Goal: Task Accomplishment & Management: Manage account settings

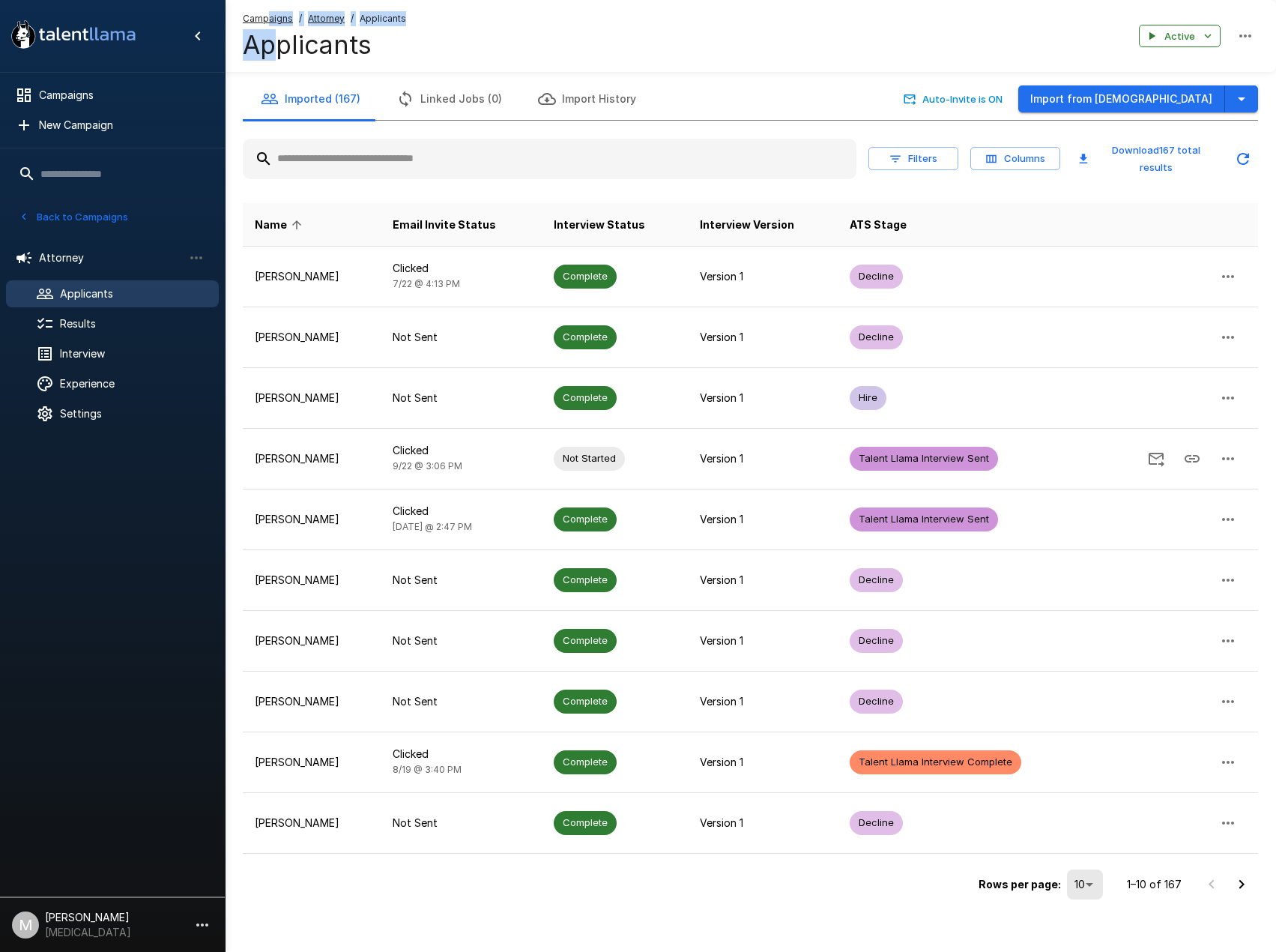
click at [268, 28] on div "Campaigns / Attorney / Applicants Applicants" at bounding box center [324, 36] width 163 height 50
click at [270, 22] on u "Campaigns" at bounding box center [268, 19] width 50 height 11
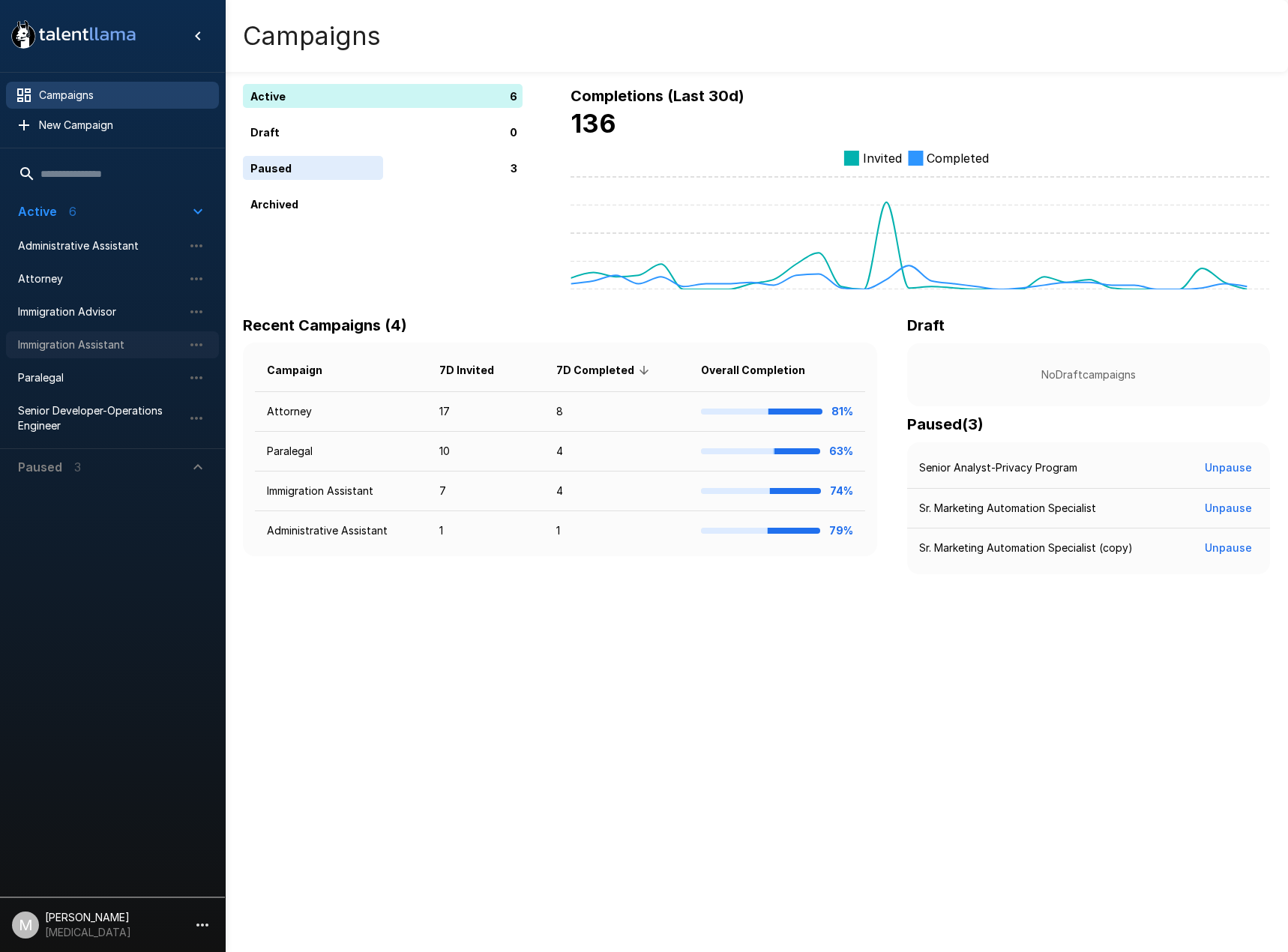
click at [38, 342] on span "Immigration Assistant" at bounding box center [100, 344] width 165 height 15
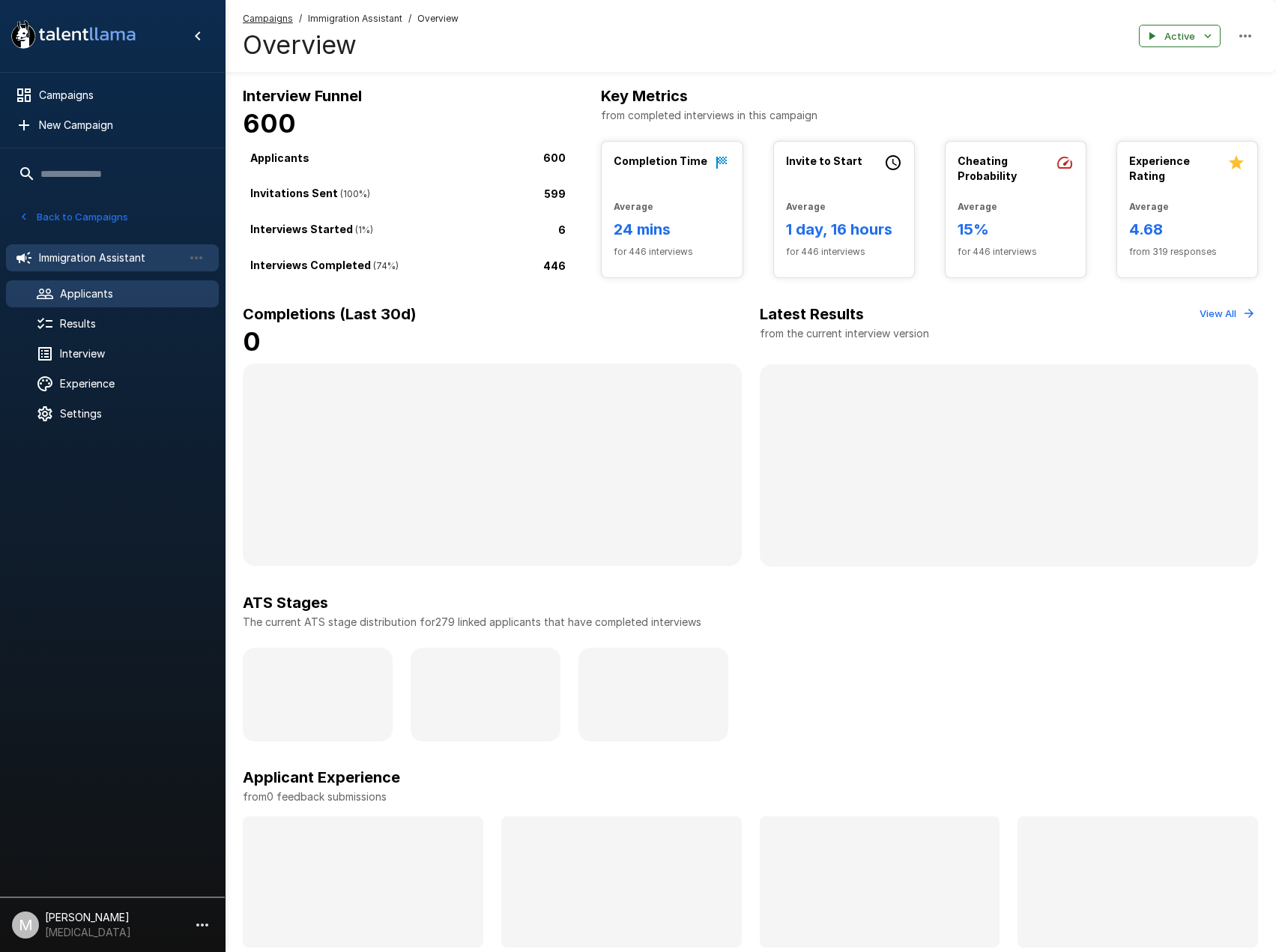
click at [71, 291] on span "Applicants" at bounding box center [133, 293] width 147 height 15
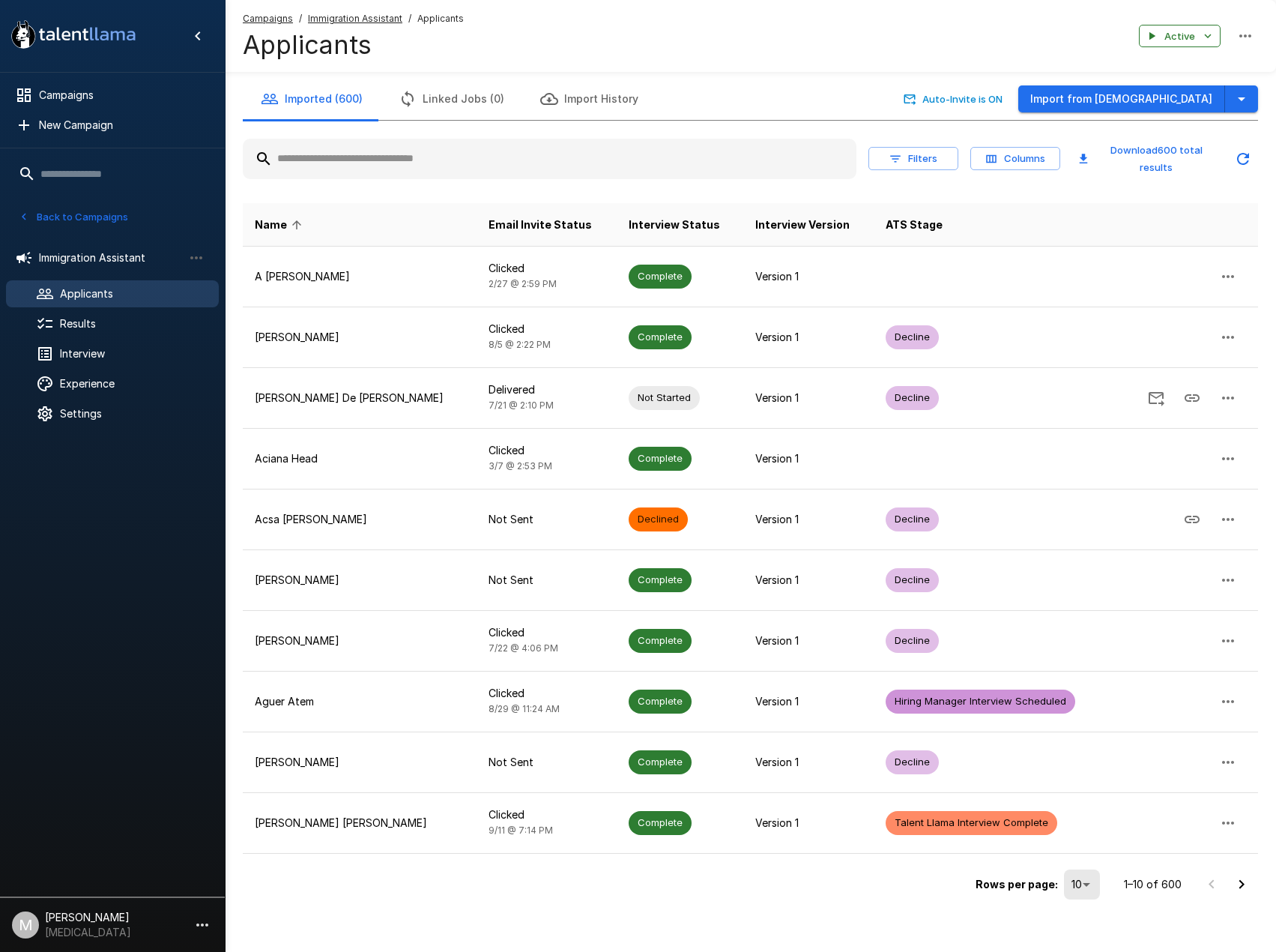
click at [459, 145] on div at bounding box center [550, 159] width 614 height 41
click at [457, 162] on input "text" at bounding box center [550, 158] width 614 height 27
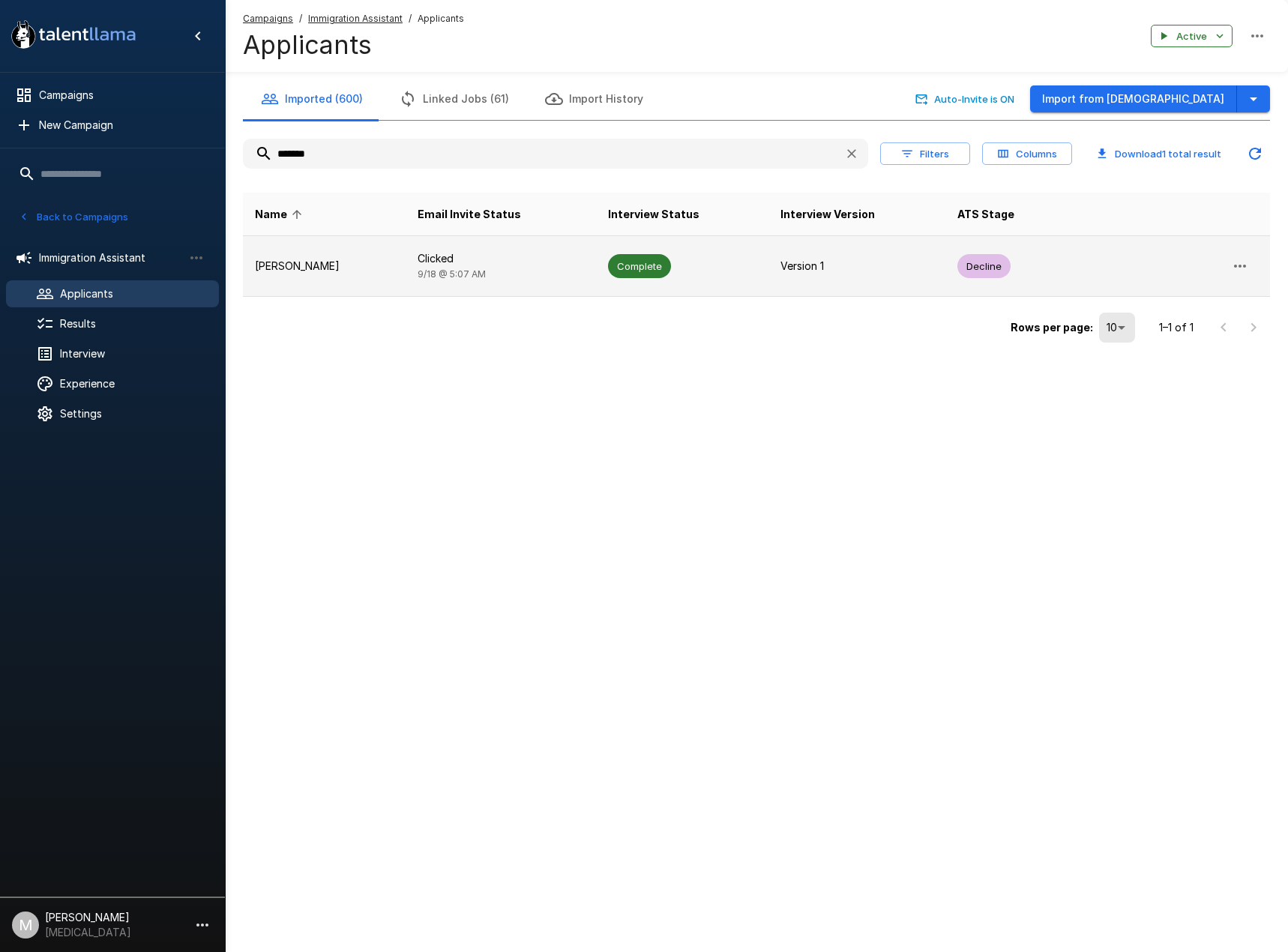
type input "*******"
click at [444, 255] on p "Clicked" at bounding box center [501, 258] width 167 height 15
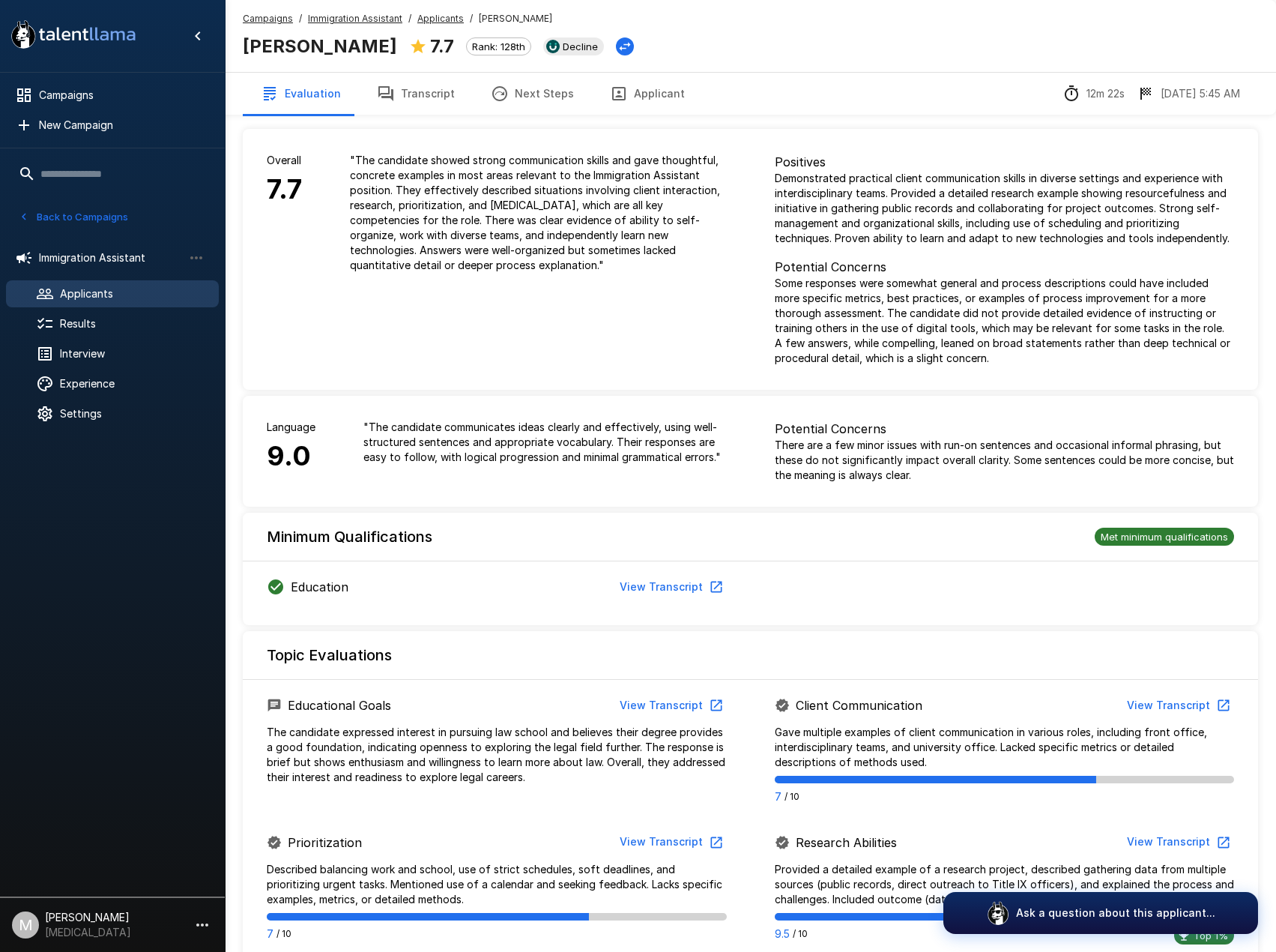
click at [406, 112] on button "Transcript" at bounding box center [416, 93] width 114 height 42
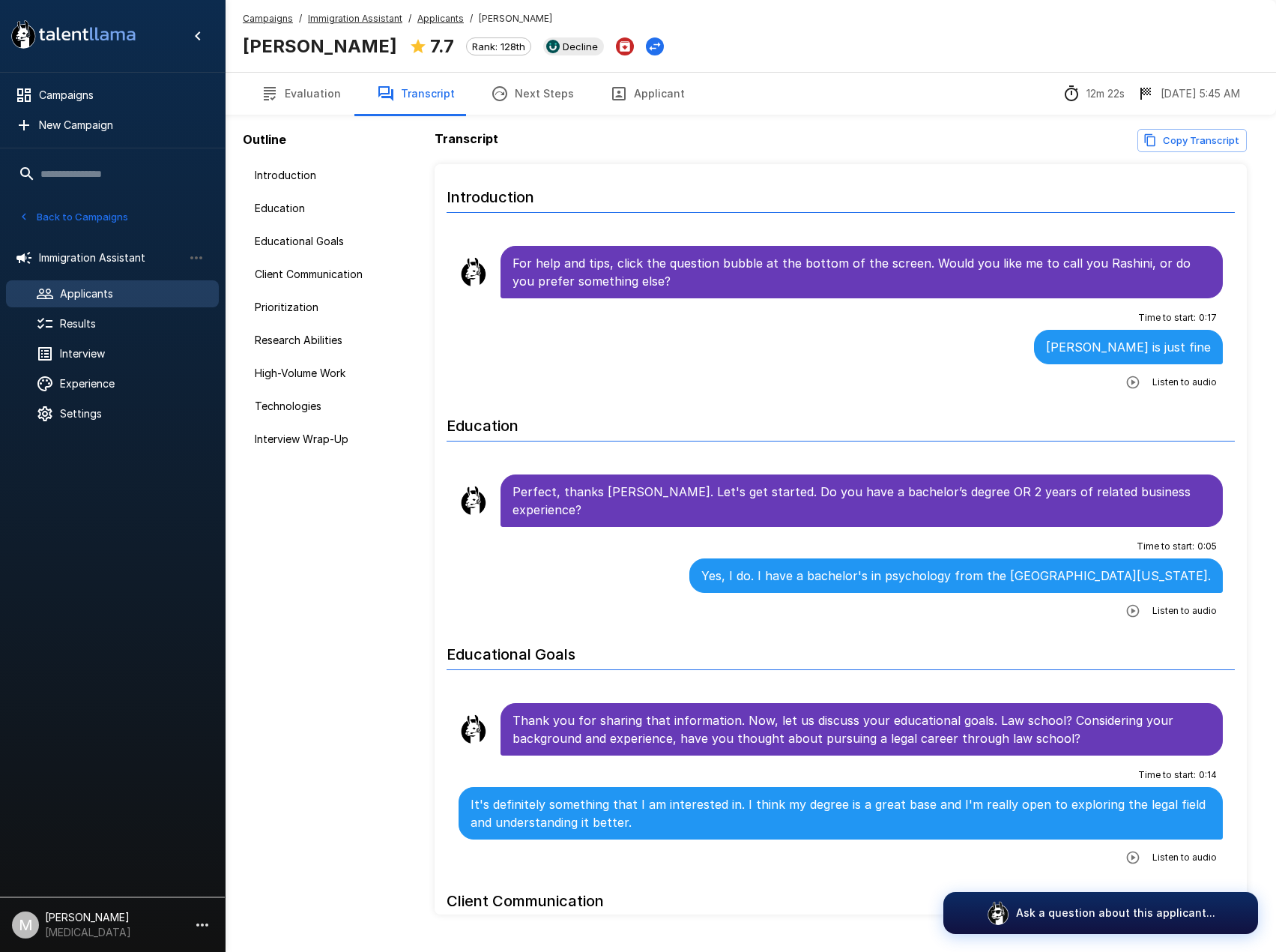
click at [621, 99] on button "Applicant" at bounding box center [647, 93] width 111 height 42
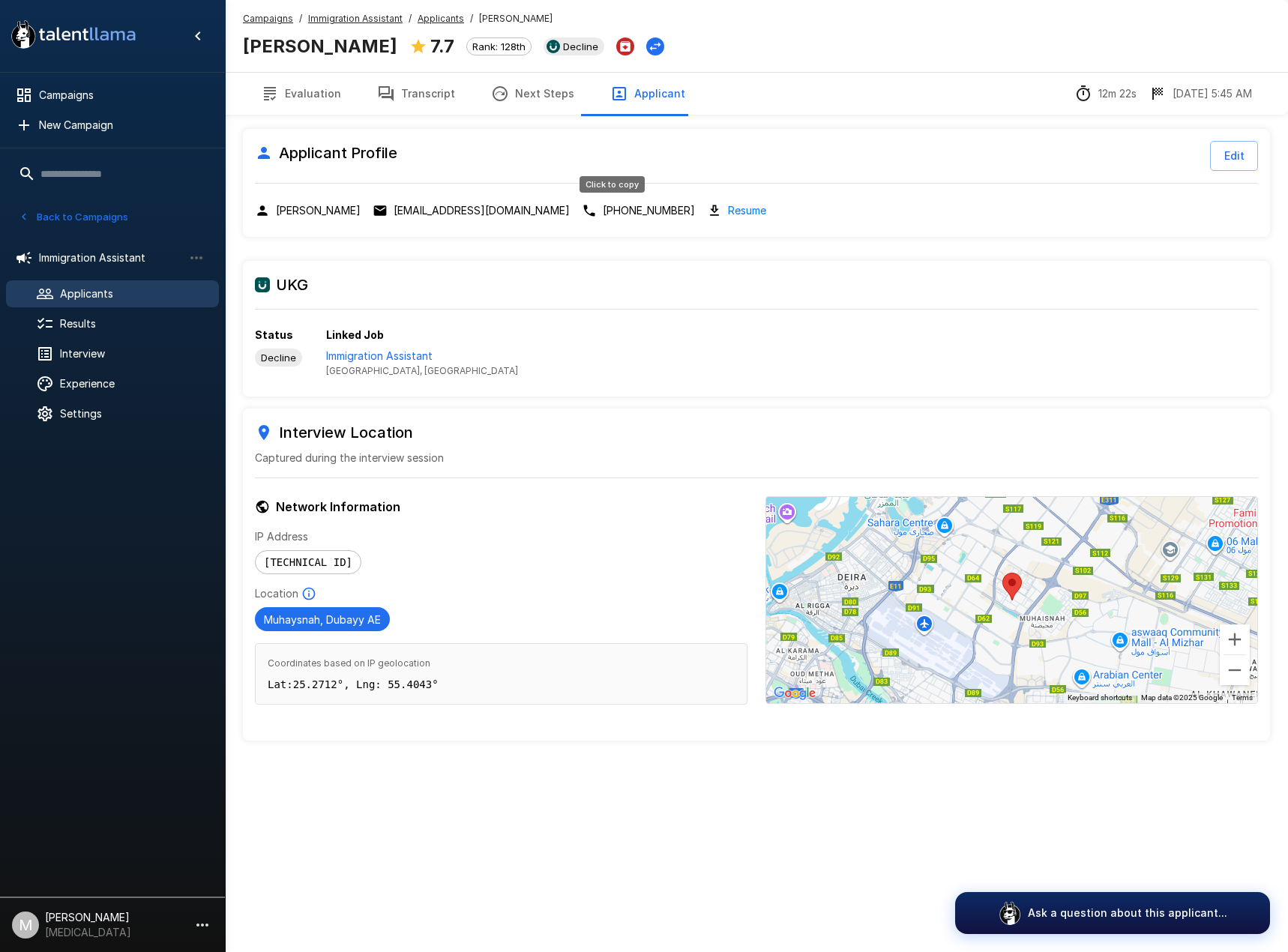
click at [620, 210] on p "[PHONE_NUMBER]" at bounding box center [648, 210] width 92 height 15
click at [730, 201] on link "Resume" at bounding box center [747, 210] width 38 height 17
click at [434, 104] on button "Transcript" at bounding box center [416, 93] width 114 height 42
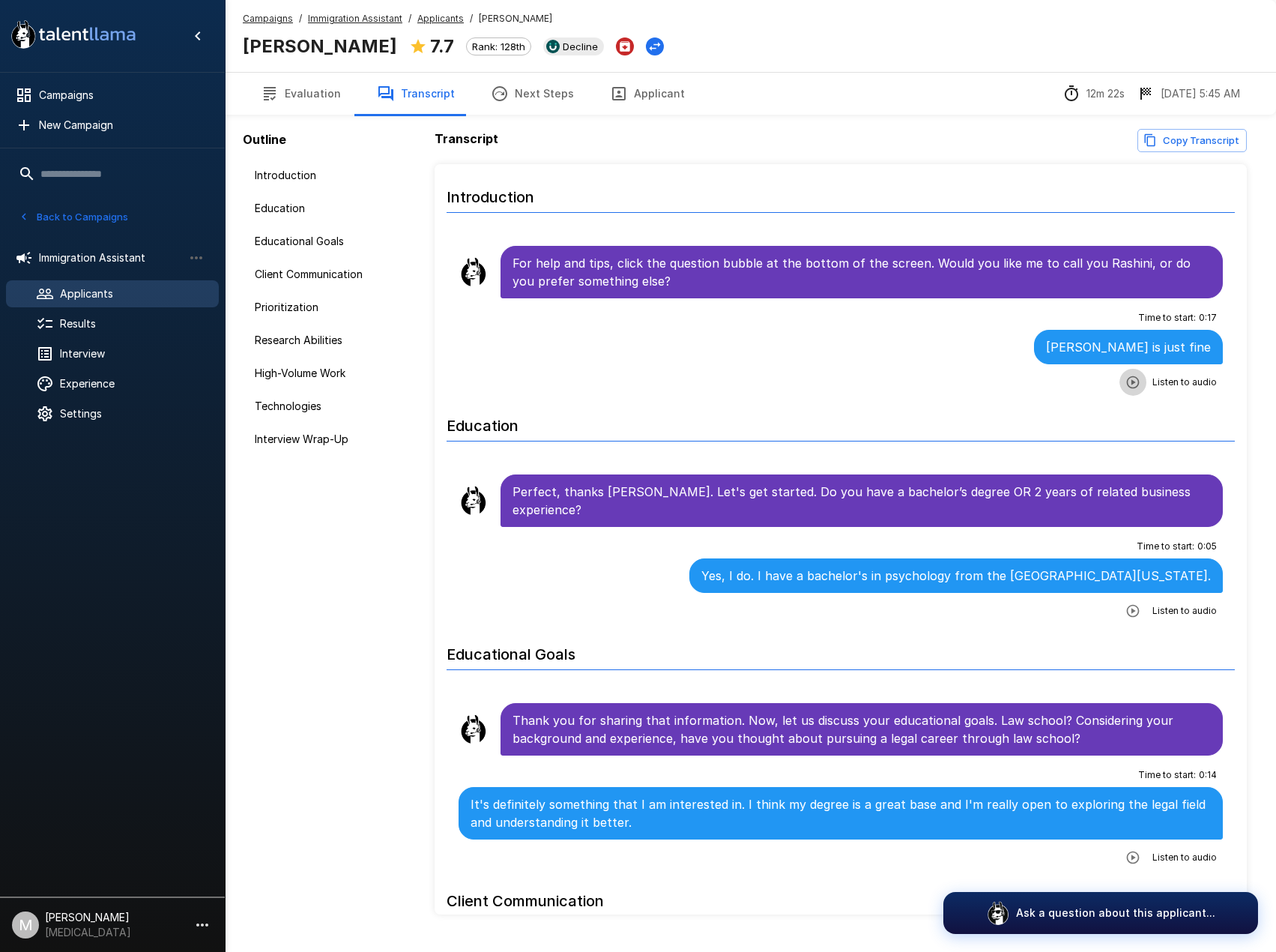
click at [1126, 389] on icon "button" at bounding box center [1133, 382] width 15 height 15
click at [1068, 382] on icon "button" at bounding box center [1071, 383] width 15 height 15
click at [635, 94] on button "Applicant" at bounding box center [647, 93] width 111 height 42
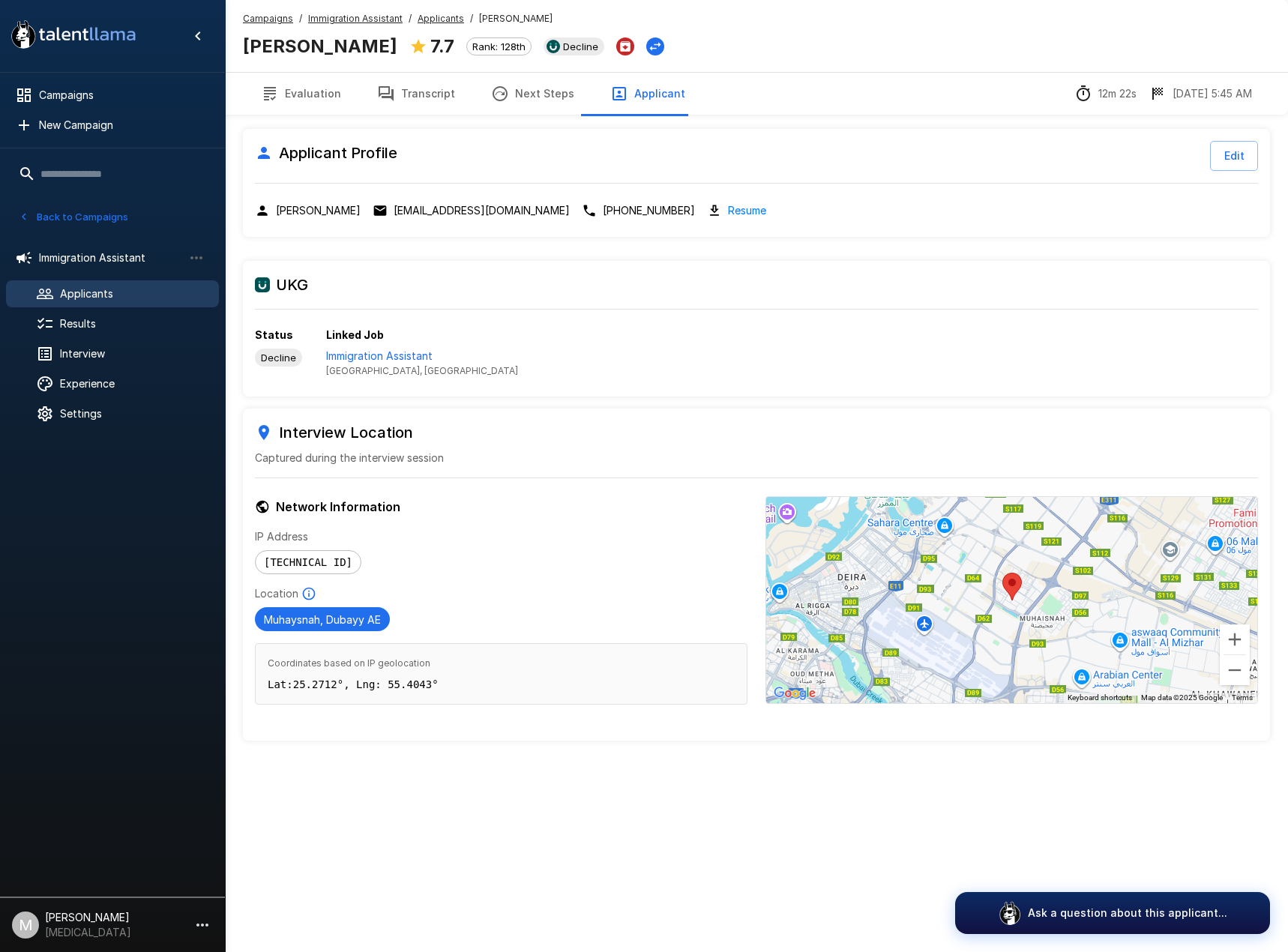
click at [446, 218] on div "[PERSON_NAME] [EMAIL_ADDRESS][DOMAIN_NAME] [PHONE_NUMBER] Resume" at bounding box center [757, 210] width 1003 height 17
click at [458, 210] on p "[EMAIL_ADDRESS][DOMAIN_NAME]" at bounding box center [481, 210] width 176 height 15
click at [455, 208] on p "[EMAIL_ADDRESS][DOMAIN_NAME]" at bounding box center [481, 210] width 176 height 15
click at [718, 194] on div "Applicant Profile Edit [PERSON_NAME] [EMAIL_ADDRESS][DOMAIN_NAME] [PHONE_NUMBER…" at bounding box center [757, 183] width 1027 height 108
click at [713, 221] on div "Download resume" at bounding box center [709, 232] width 89 height 28
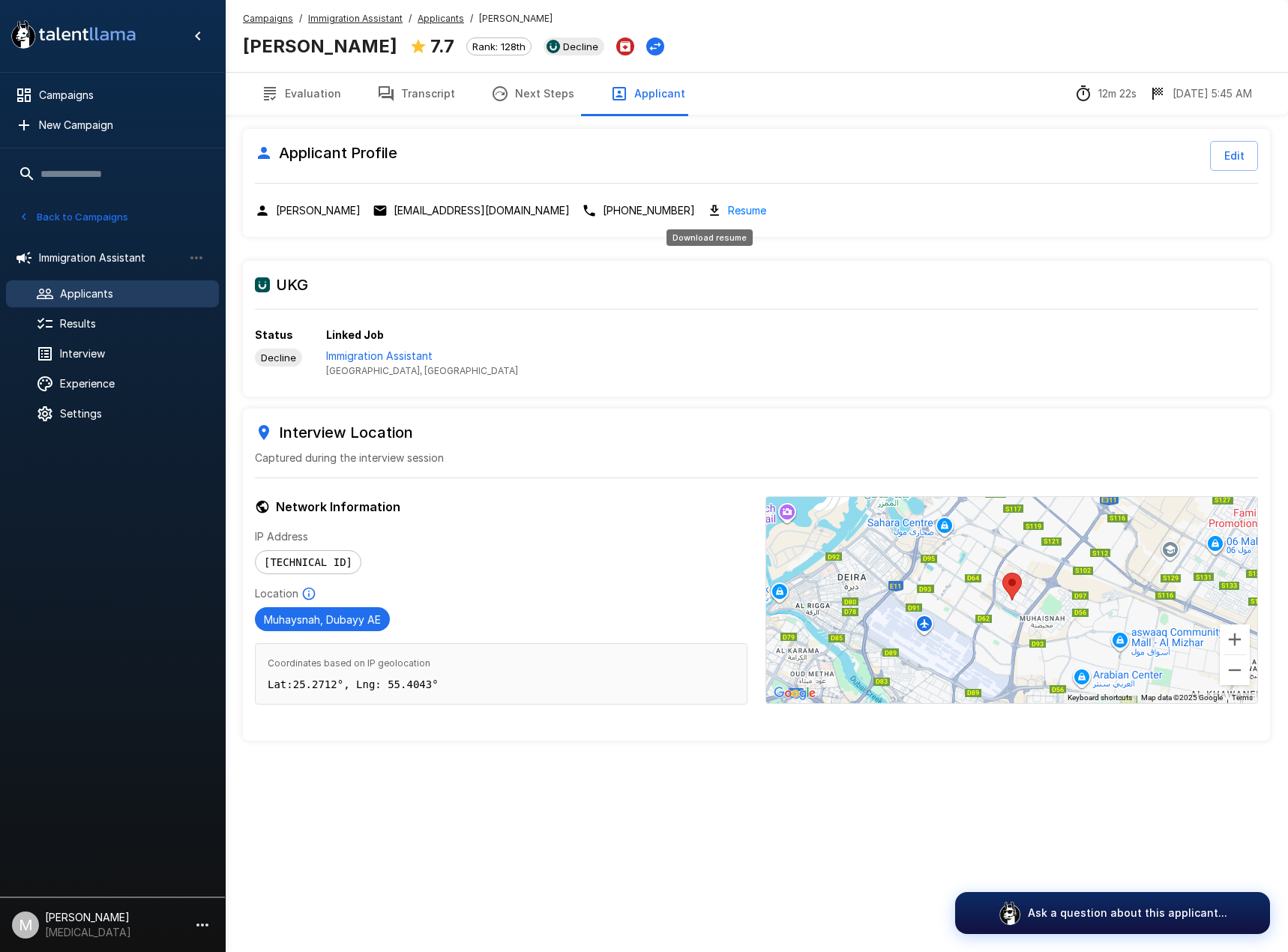
click at [728, 213] on link "Resume" at bounding box center [747, 210] width 38 height 17
